Goal: Information Seeking & Learning: Learn about a topic

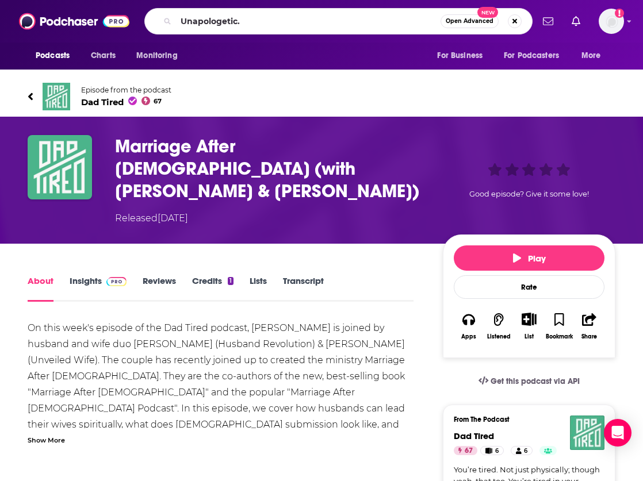
type input "Unapologetic"
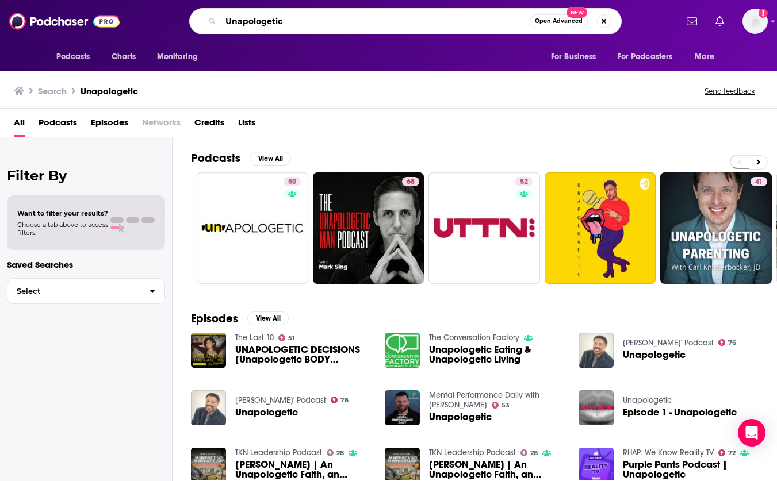
click at [287, 22] on input "Unapologetic" at bounding box center [375, 21] width 309 height 18
type input "Unapologetic [PERSON_NAME]"
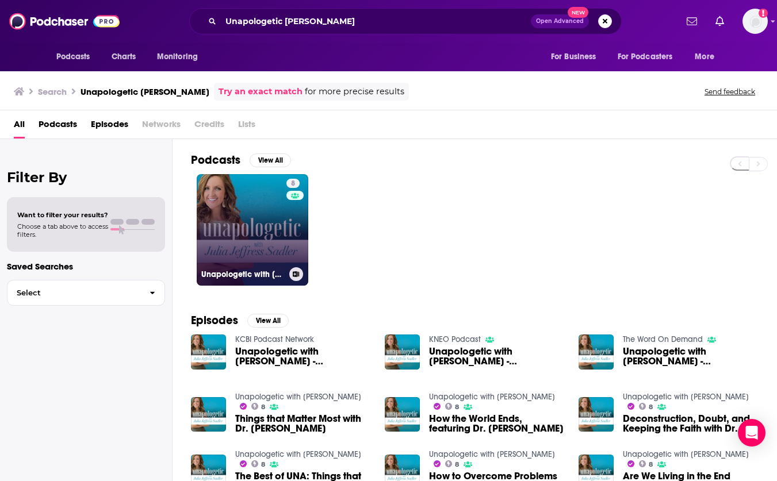
click at [254, 257] on link "8 Unapologetic with [PERSON_NAME]" at bounding box center [253, 230] width 112 height 112
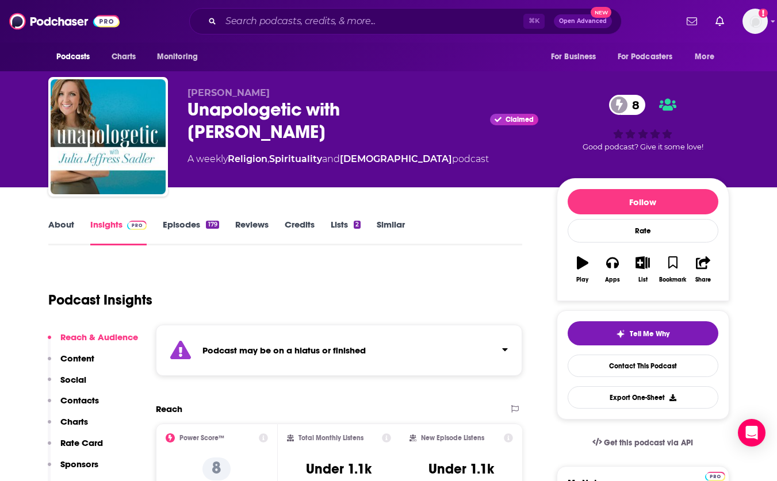
click at [181, 222] on link "Episodes 179" at bounding box center [191, 232] width 56 height 26
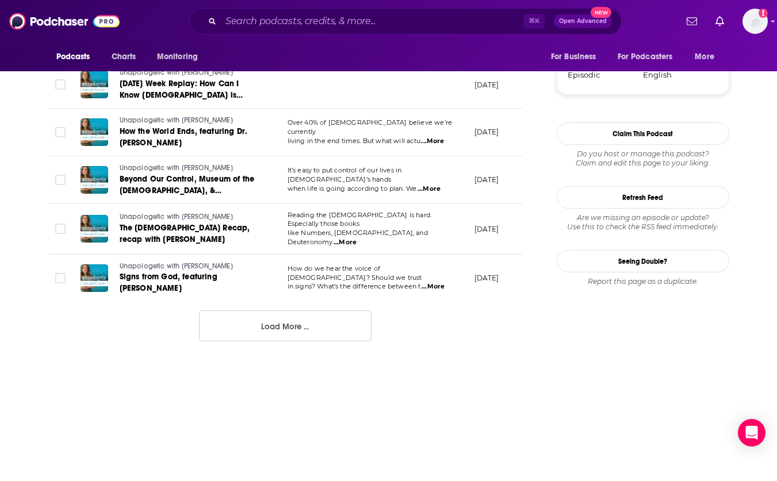
scroll to position [1234, 0]
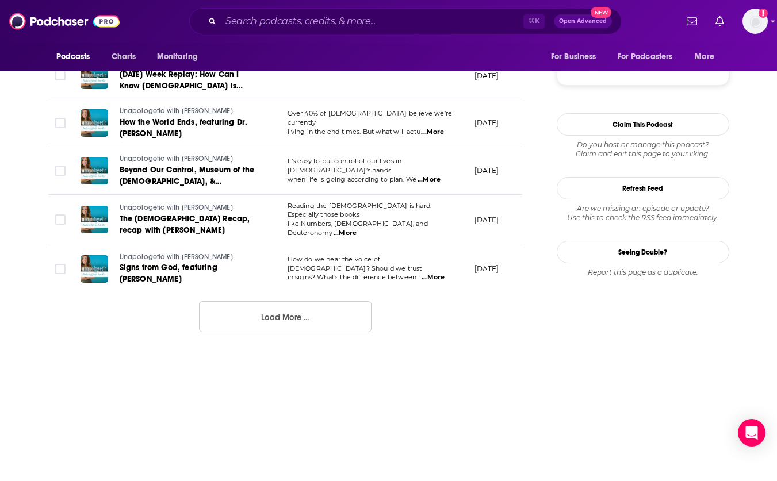
click at [311, 310] on button "Load More ..." at bounding box center [285, 316] width 172 height 31
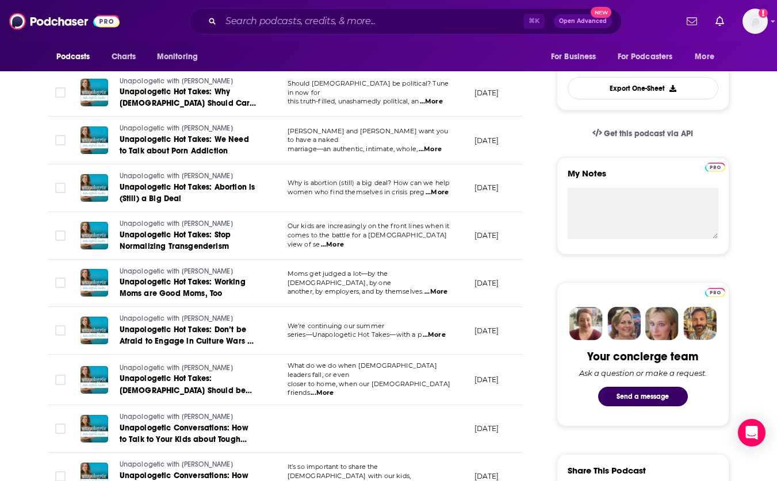
scroll to position [2065, 0]
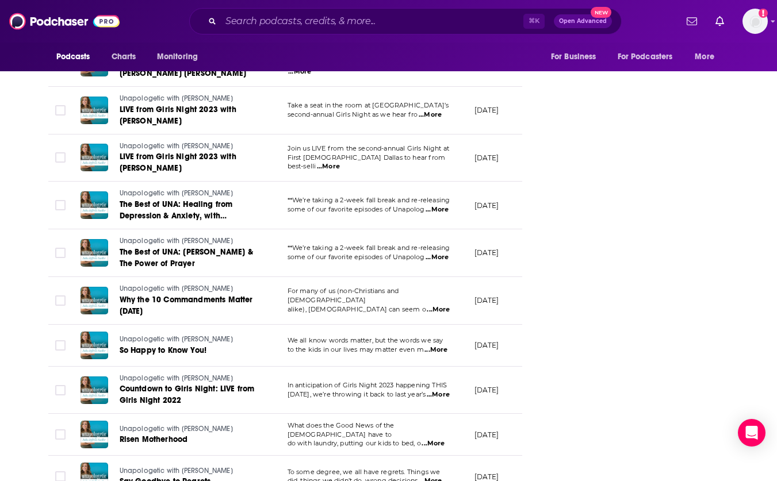
click at [367, 253] on span "some of our favorite episodes of Unapolog" at bounding box center [355, 257] width 137 height 8
click at [173, 247] on span "The Best of UNA: [PERSON_NAME] & The Power of Prayer" at bounding box center [186, 257] width 133 height 21
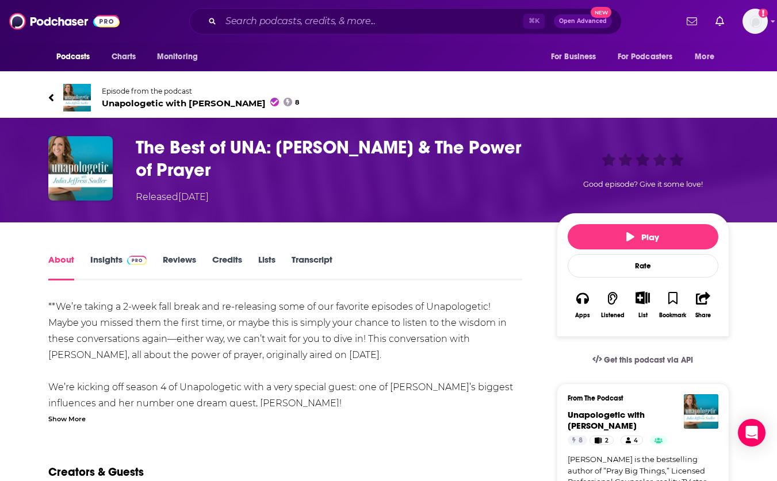
click at [105, 259] on link "Insights" at bounding box center [118, 267] width 57 height 26
